Goal: Check status: Check status

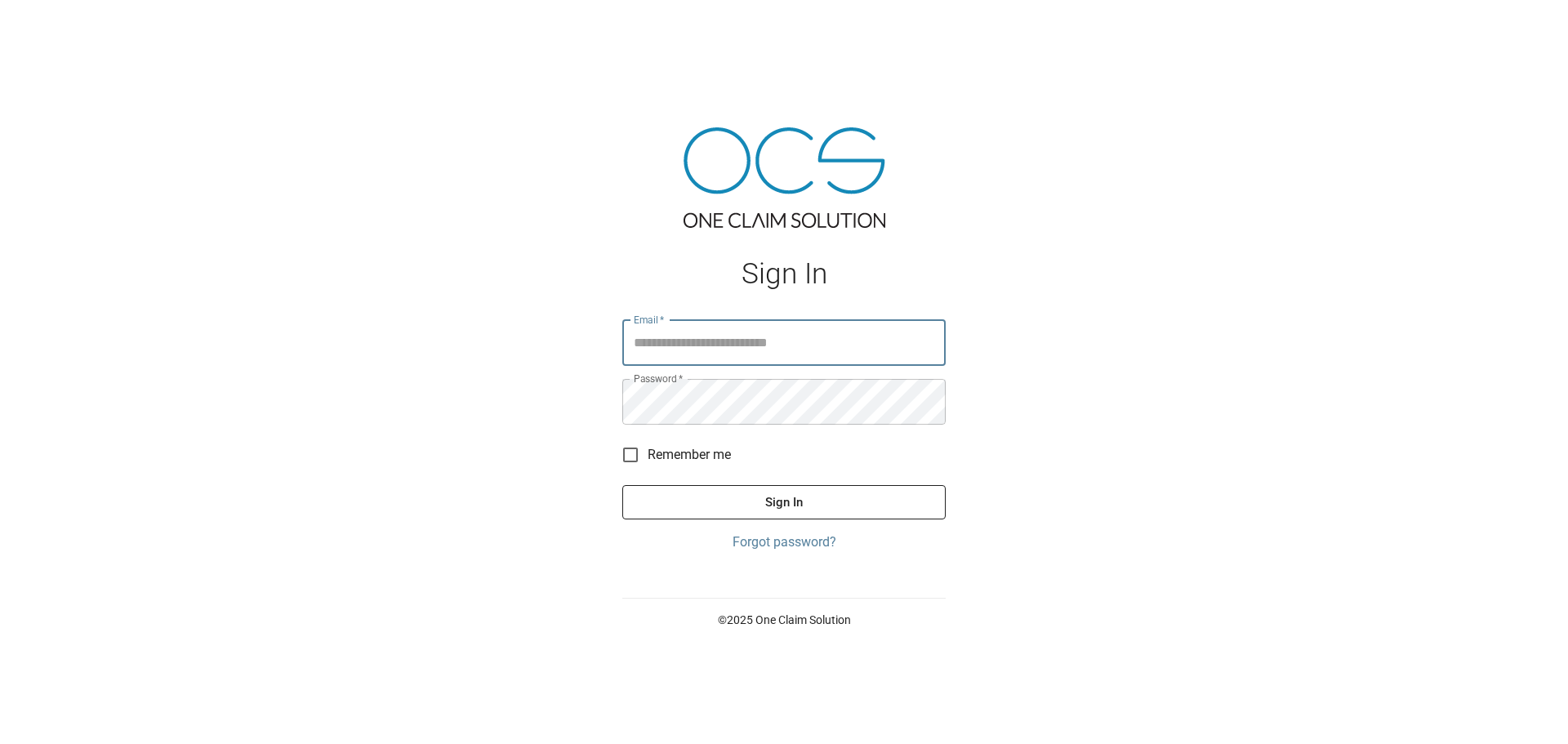
type input "**********"
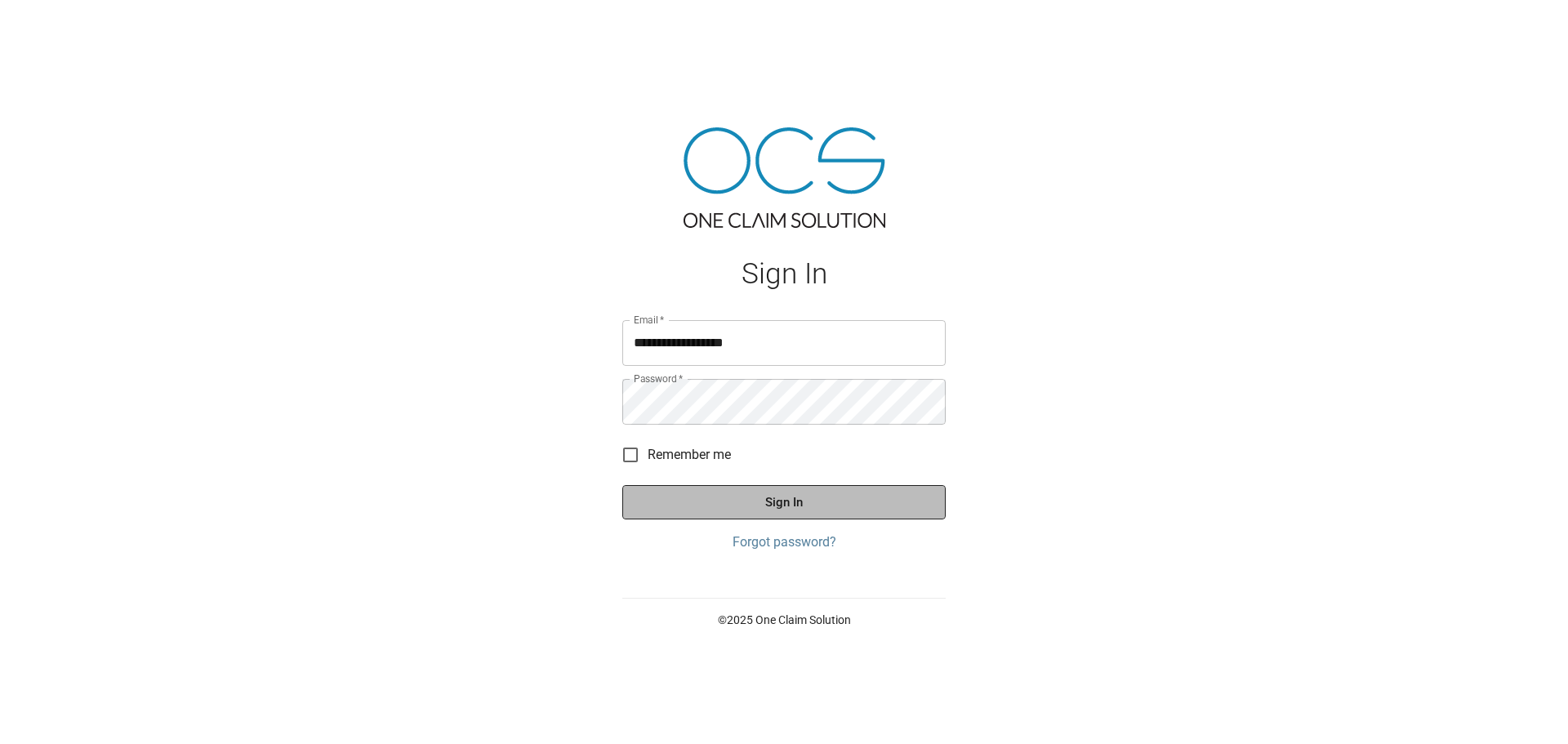
click at [749, 507] on button "Sign In" at bounding box center [784, 501] width 323 height 34
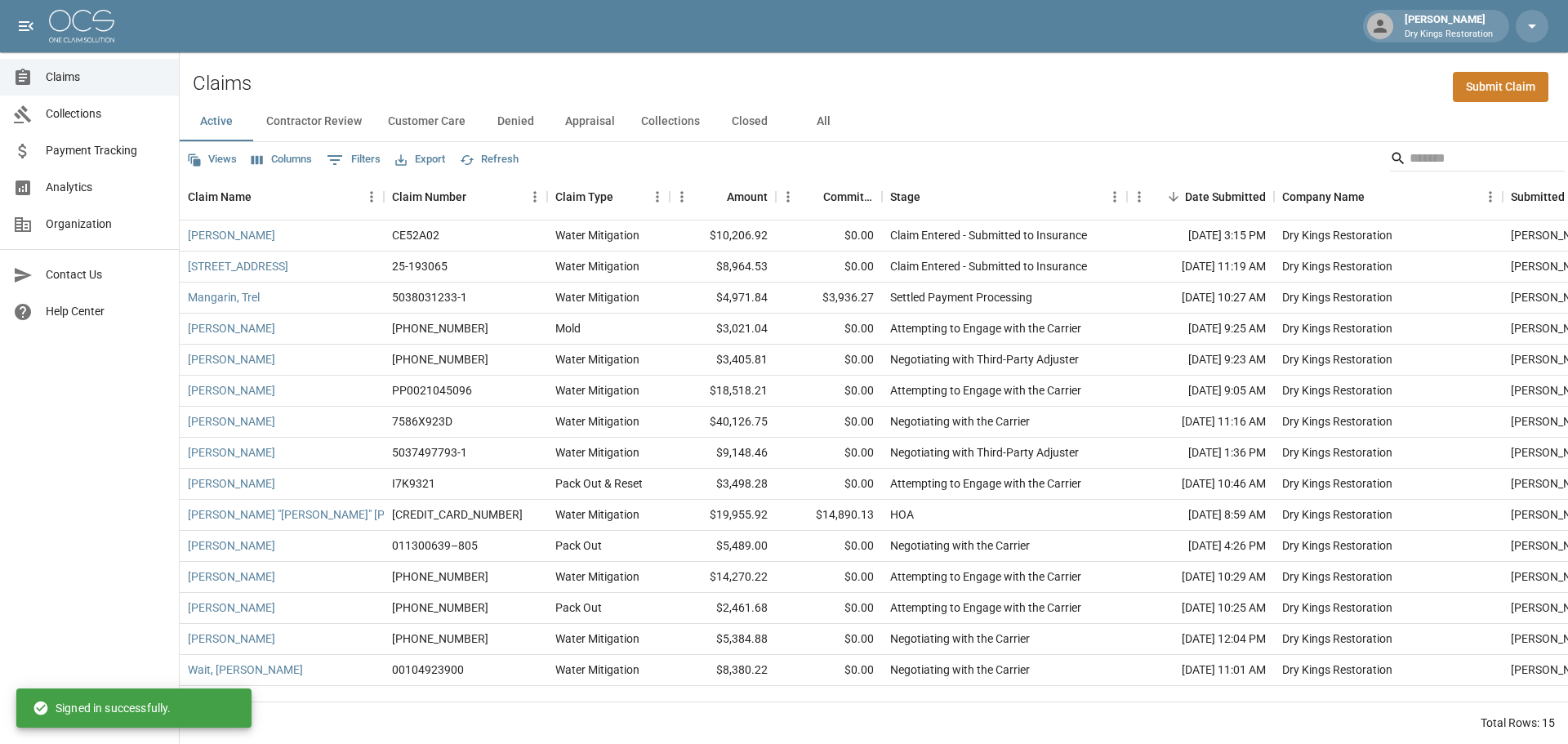
click at [736, 114] on button "Closed" at bounding box center [749, 122] width 73 height 39
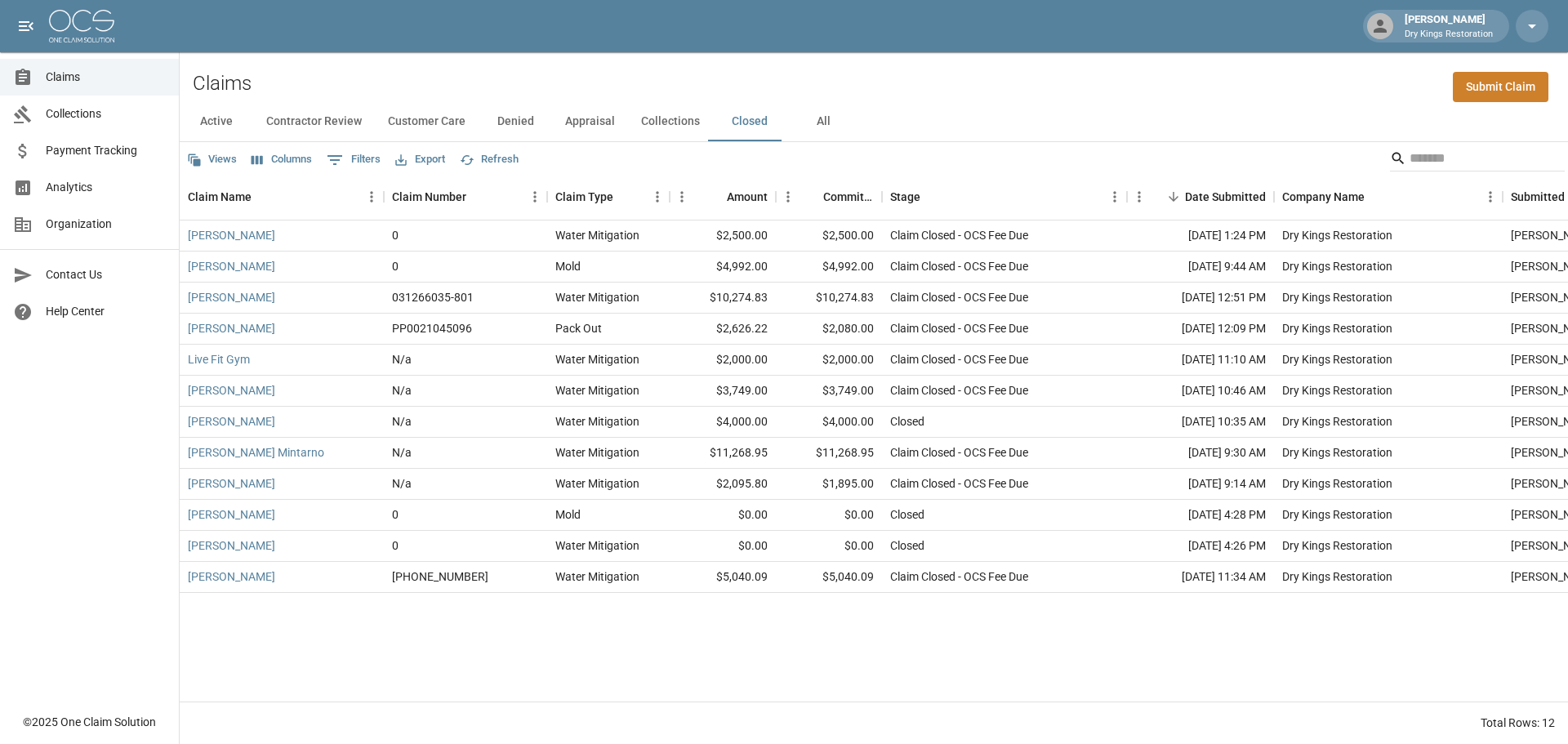
click at [636, 121] on button "Collections" at bounding box center [670, 122] width 85 height 39
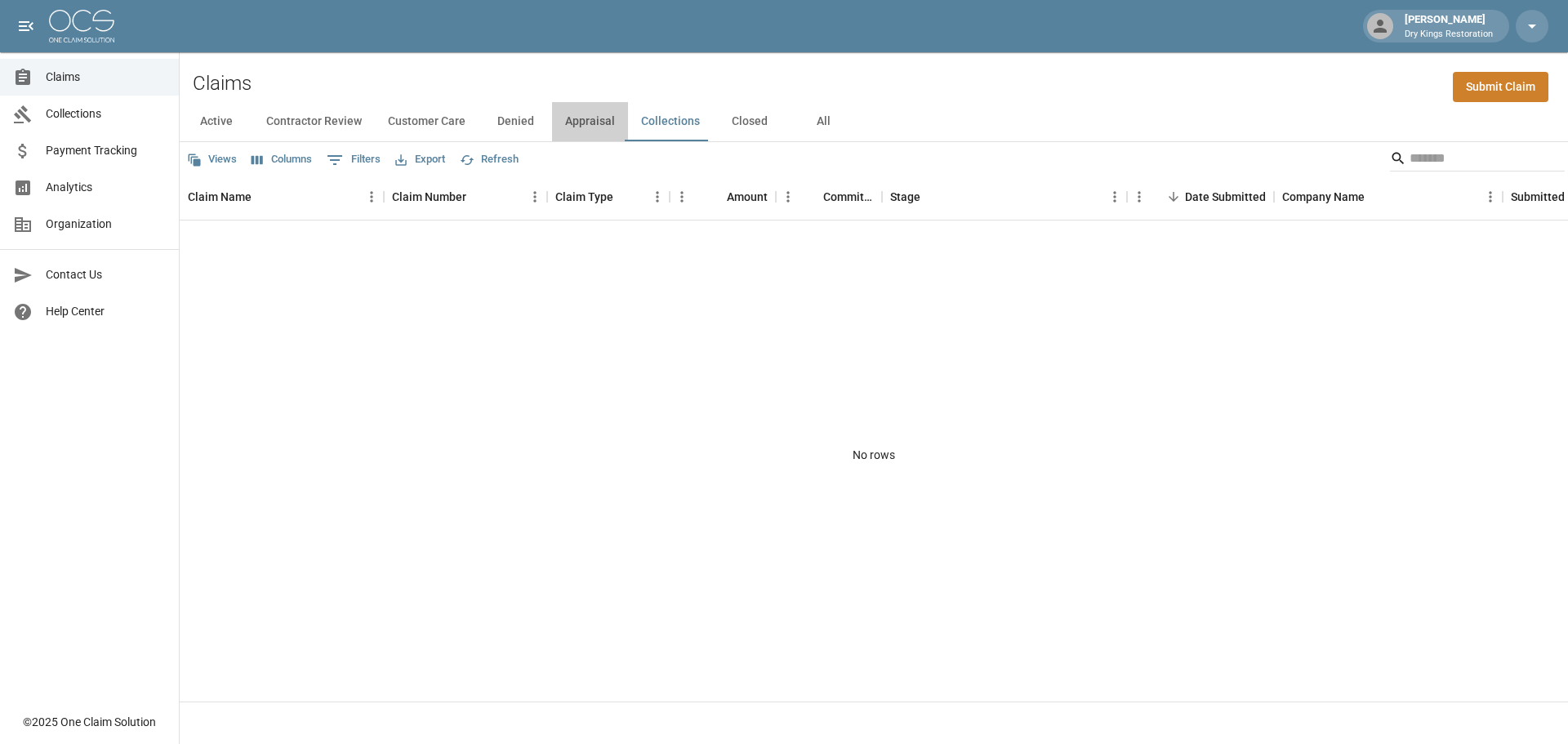
click at [581, 118] on button "Appraisal" at bounding box center [590, 122] width 76 height 39
click at [524, 118] on button "Denied" at bounding box center [515, 122] width 73 height 39
click at [418, 111] on button "Customer Care" at bounding box center [426, 122] width 103 height 39
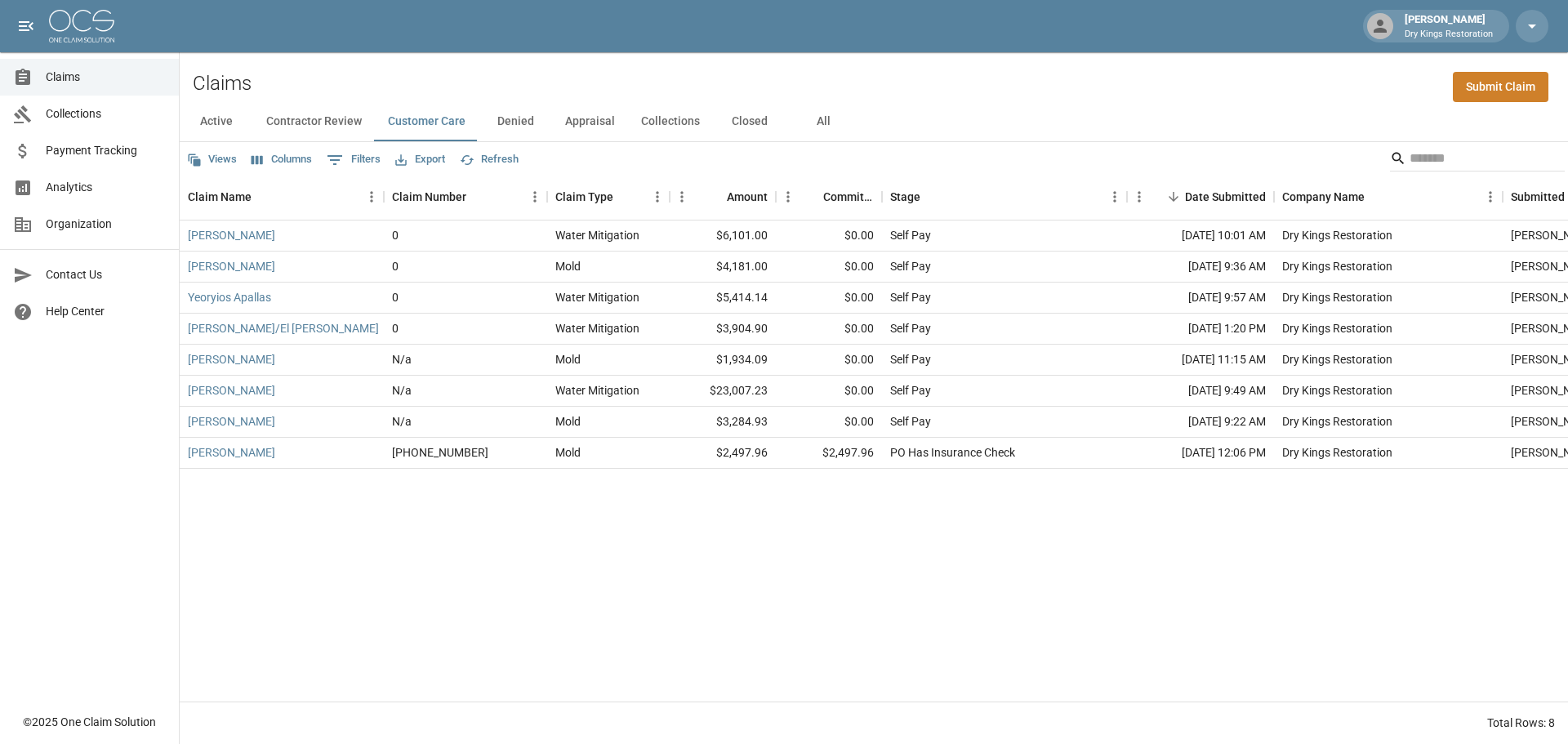
click at [85, 155] on span "Payment Tracking" at bounding box center [105, 150] width 120 height 17
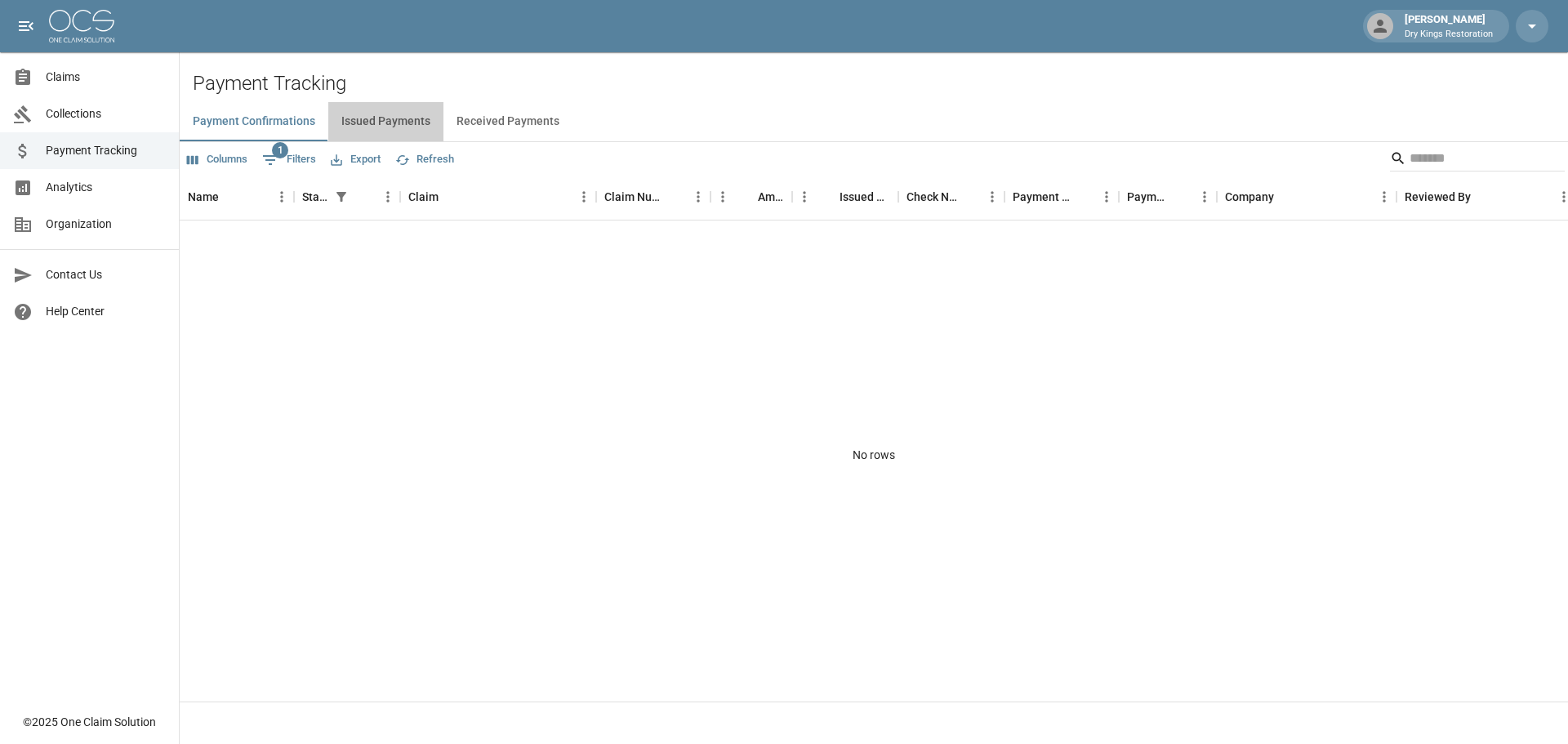
click at [421, 118] on button "Issued Payments" at bounding box center [385, 122] width 115 height 39
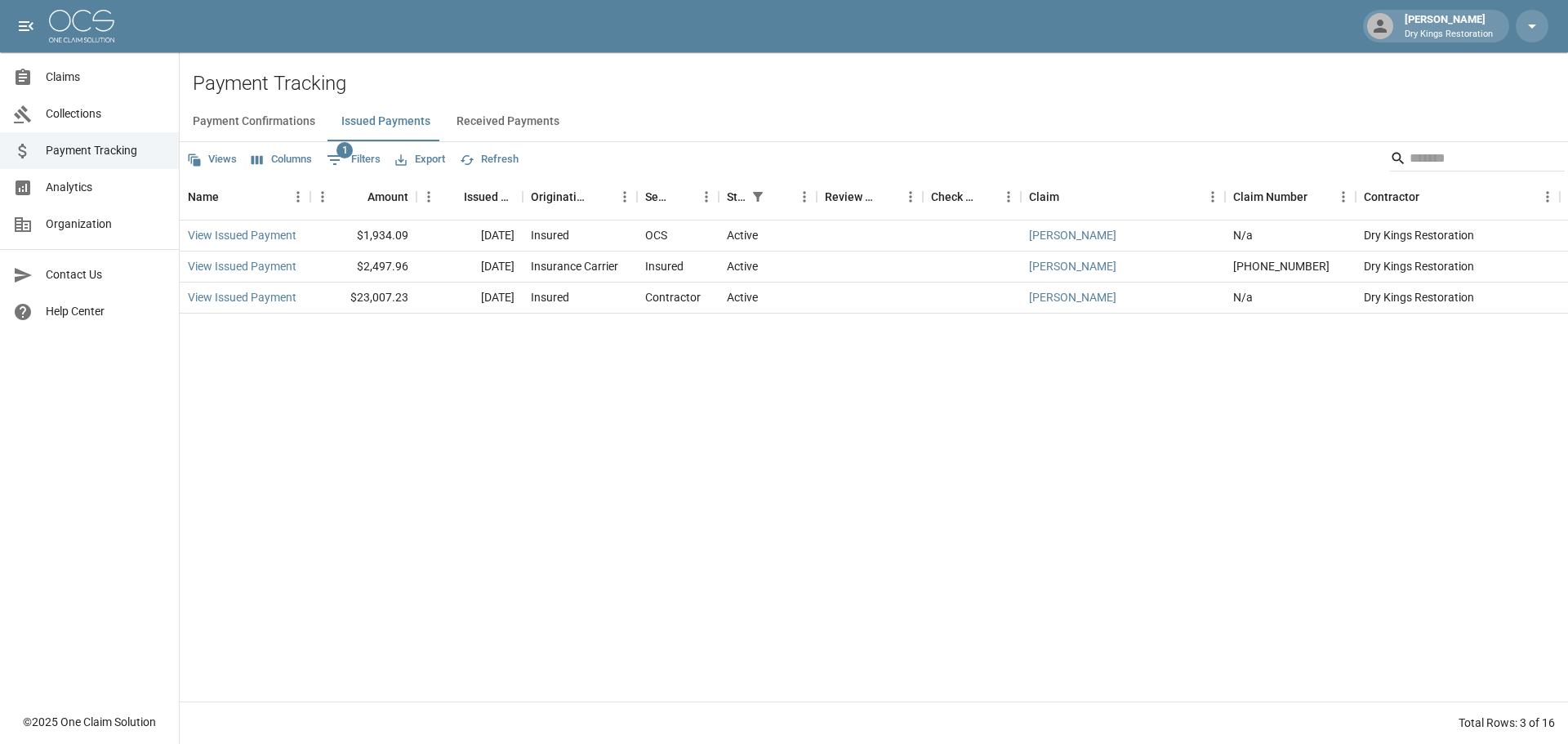
click at [470, 119] on button "Received Payments" at bounding box center [508, 122] width 129 height 39
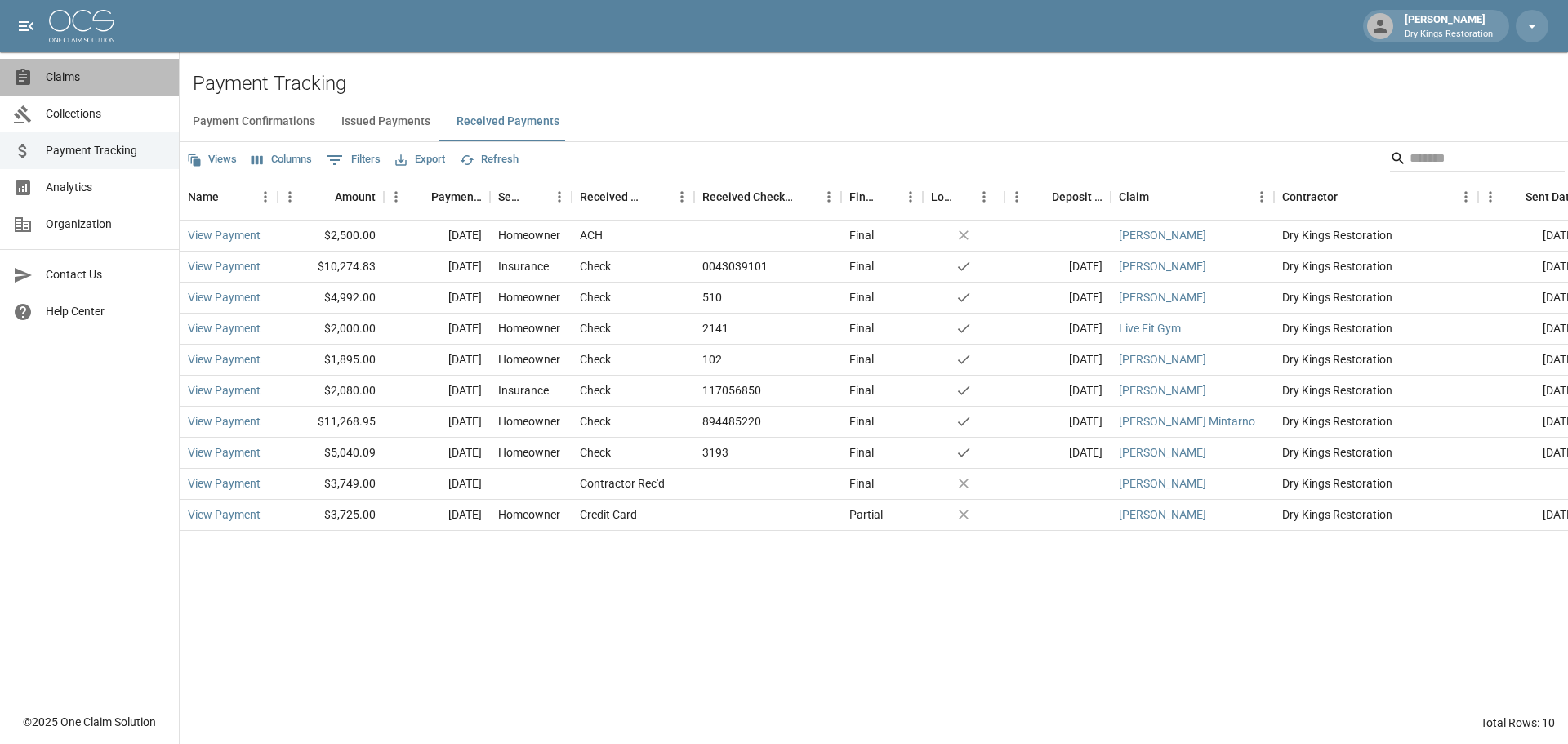
click at [59, 76] on span "Claims" at bounding box center [105, 77] width 120 height 17
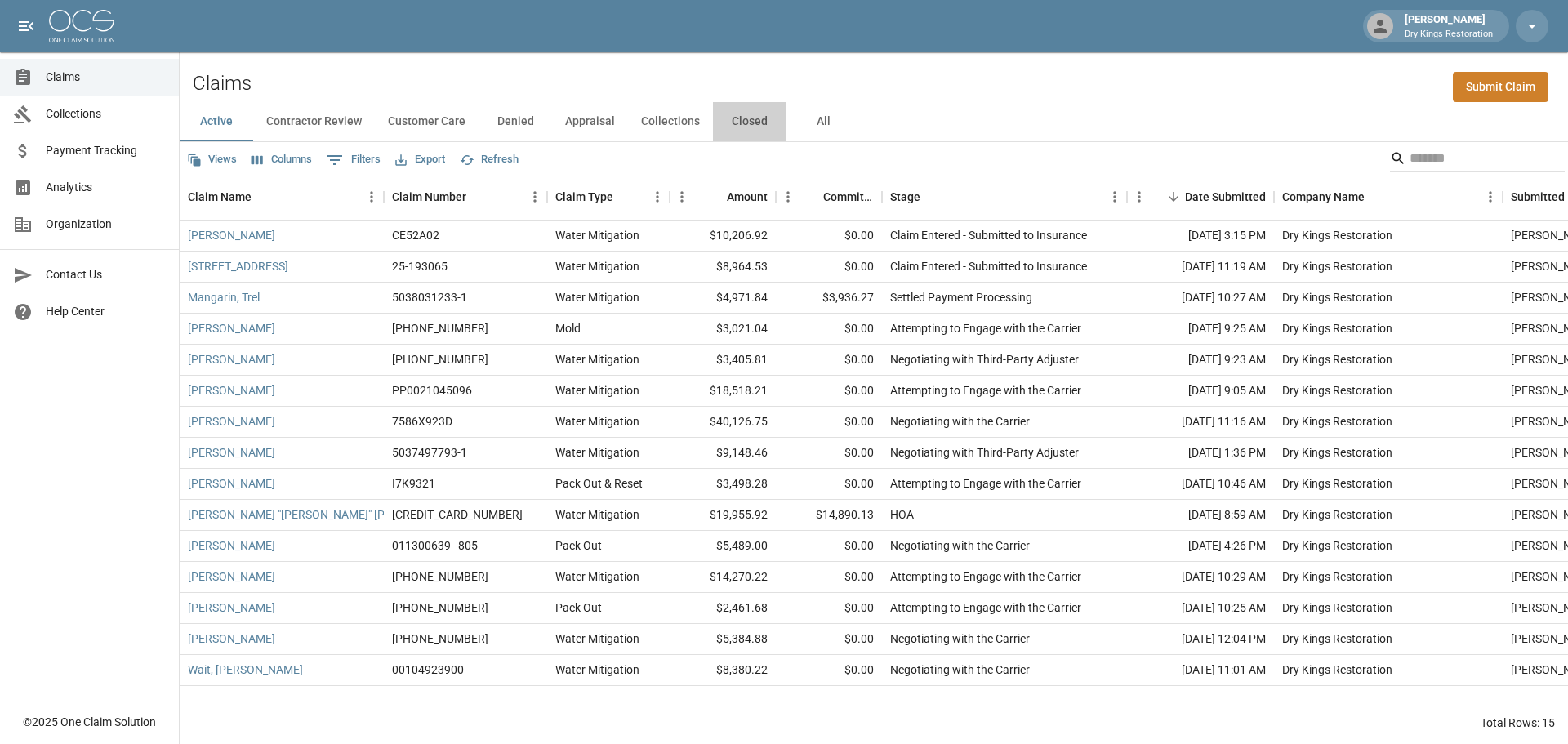
click at [739, 120] on button "Closed" at bounding box center [749, 122] width 73 height 39
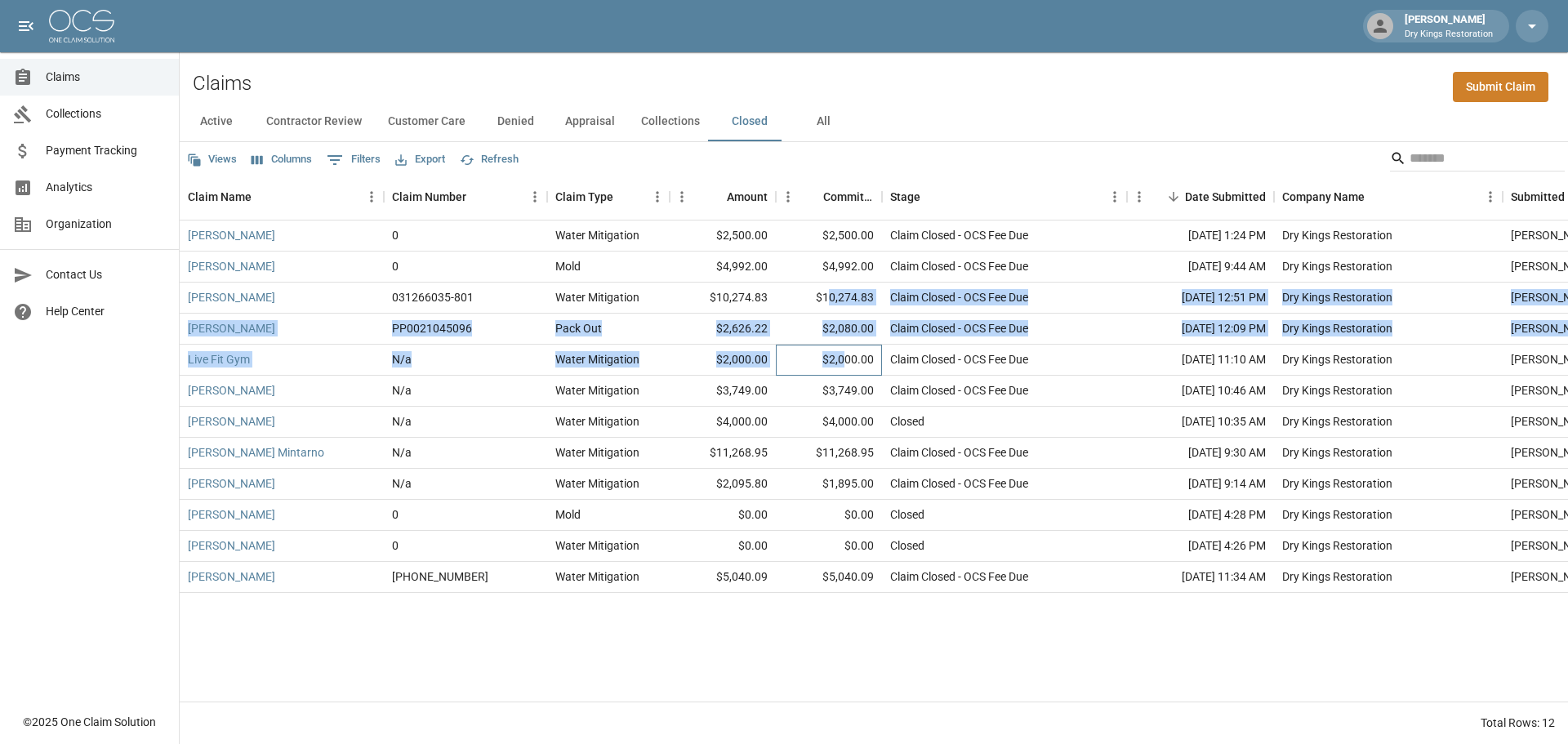
drag, startPoint x: 847, startPoint y: 364, endPoint x: 836, endPoint y: 294, distance: 70.9
click at [836, 294] on div "[PERSON_NAME] 0 Water Mitigation $2,500.00 $2,500.00 Claim Closed - OCS Fee Due…" at bounding box center [943, 406] width 1527 height 372
click at [1120, 284] on div "Claim Closed - OCS Fee Due" at bounding box center [1004, 297] width 245 height 31
